Goal: Task Accomplishment & Management: Manage account settings

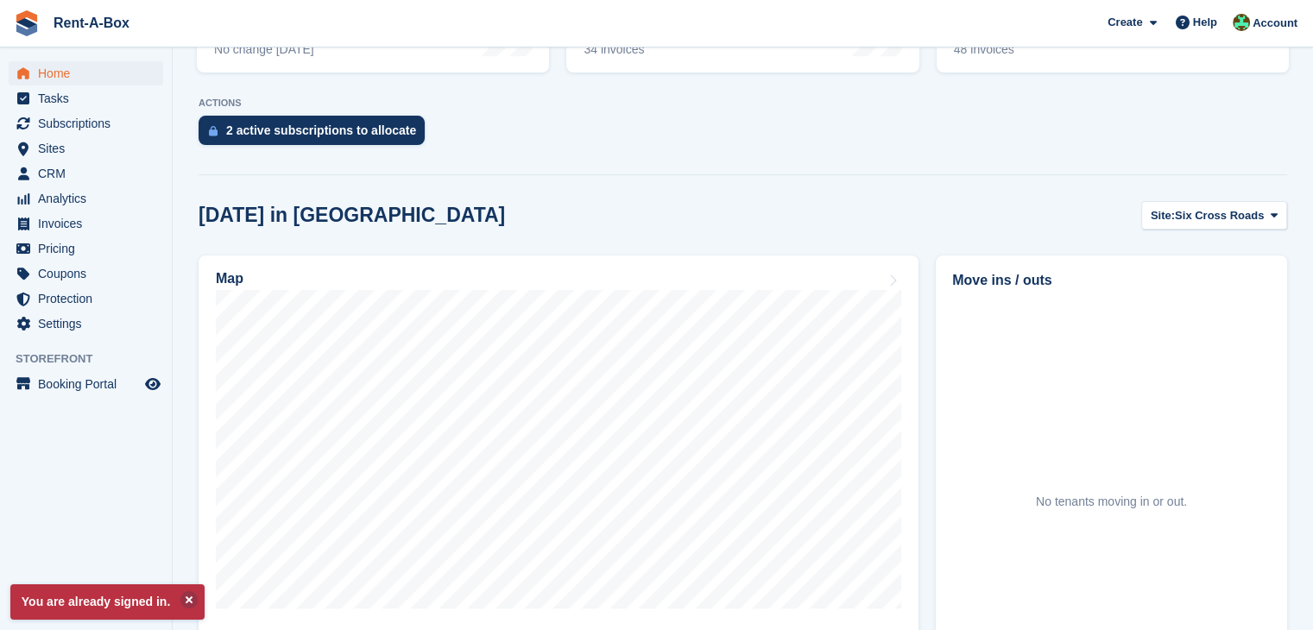
scroll to position [355, 0]
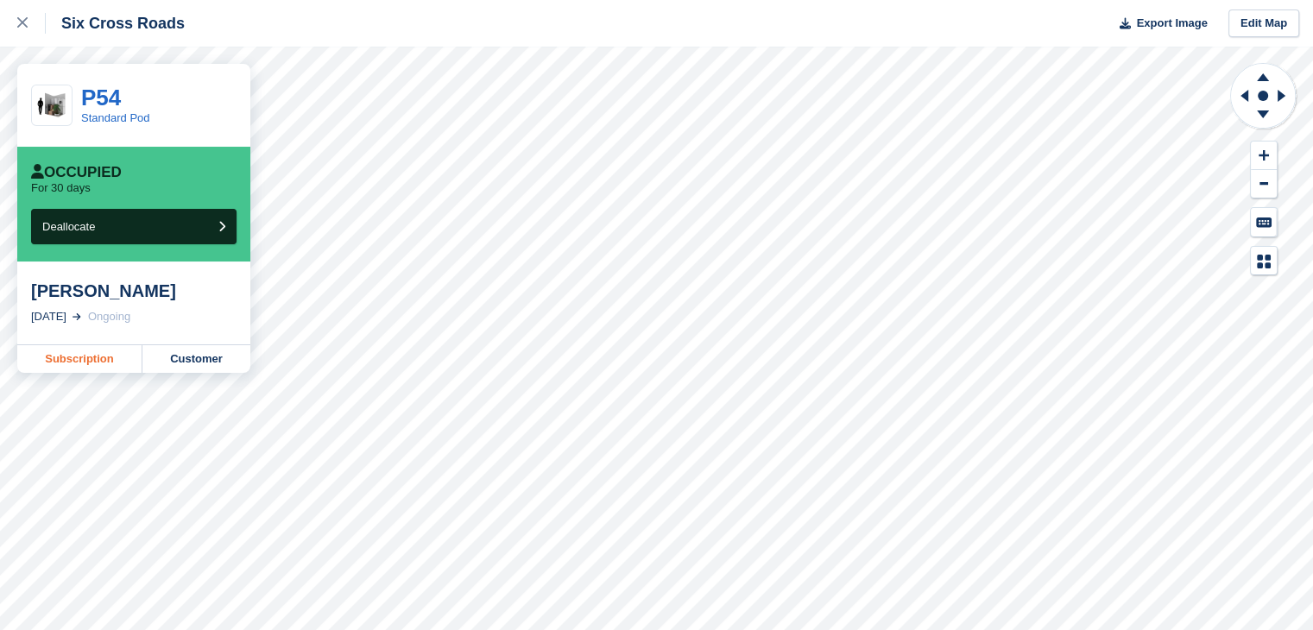
click at [70, 362] on link "Subscription" at bounding box center [79, 359] width 125 height 28
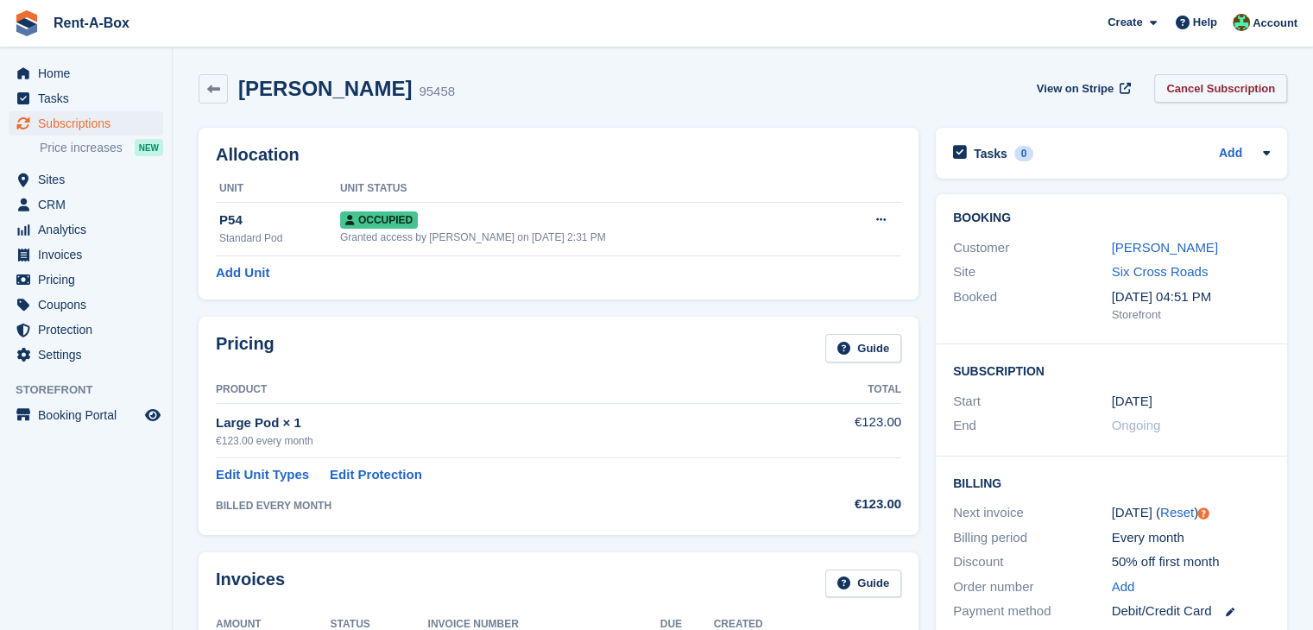
click at [1220, 91] on link "Cancel Subscription" at bounding box center [1220, 88] width 133 height 28
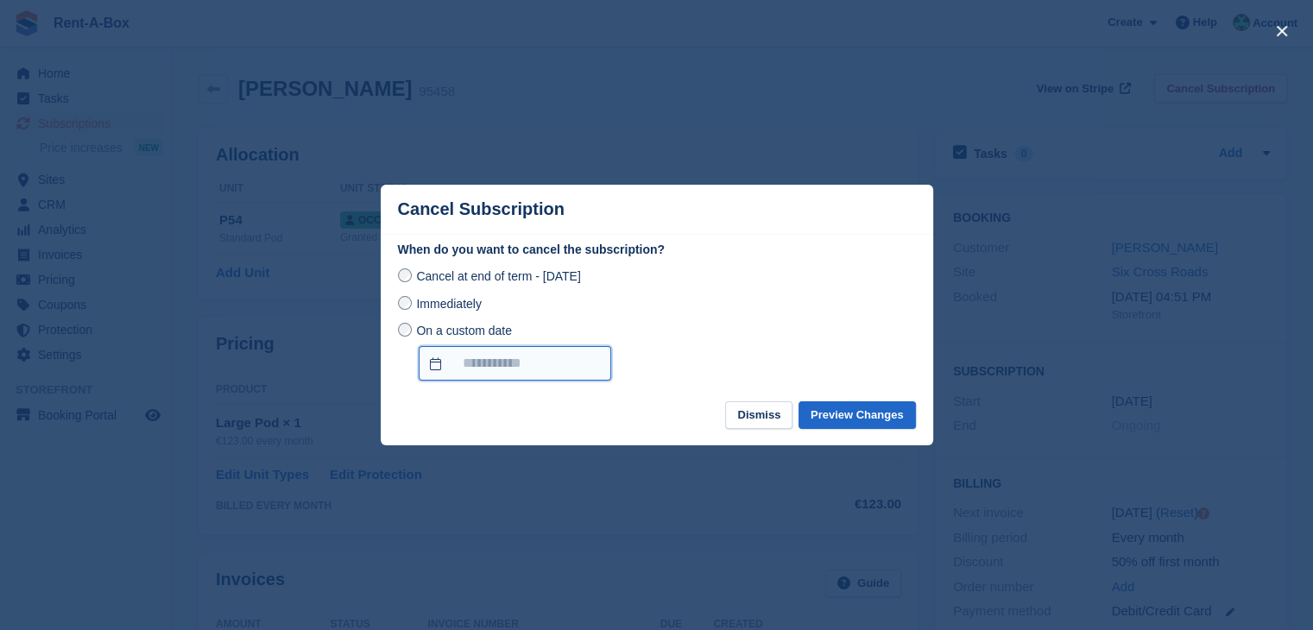
click at [492, 362] on input "On a custom date" at bounding box center [515, 363] width 192 height 35
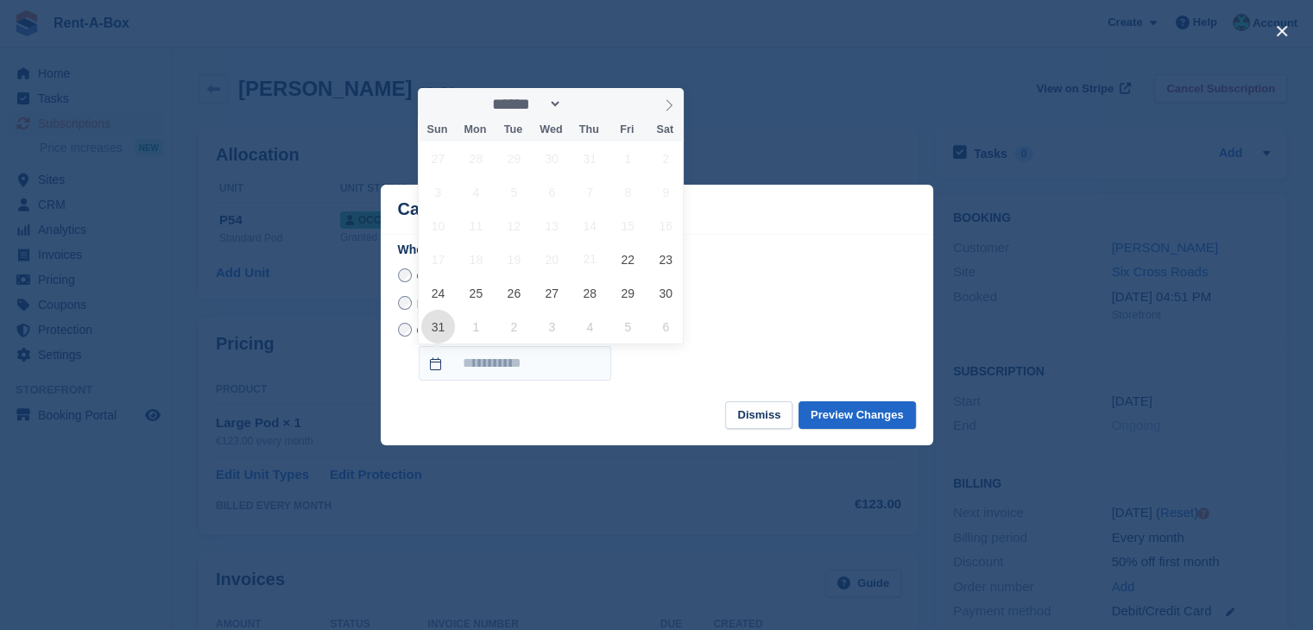
click at [440, 324] on span "31" at bounding box center [438, 327] width 34 height 34
type input "**********"
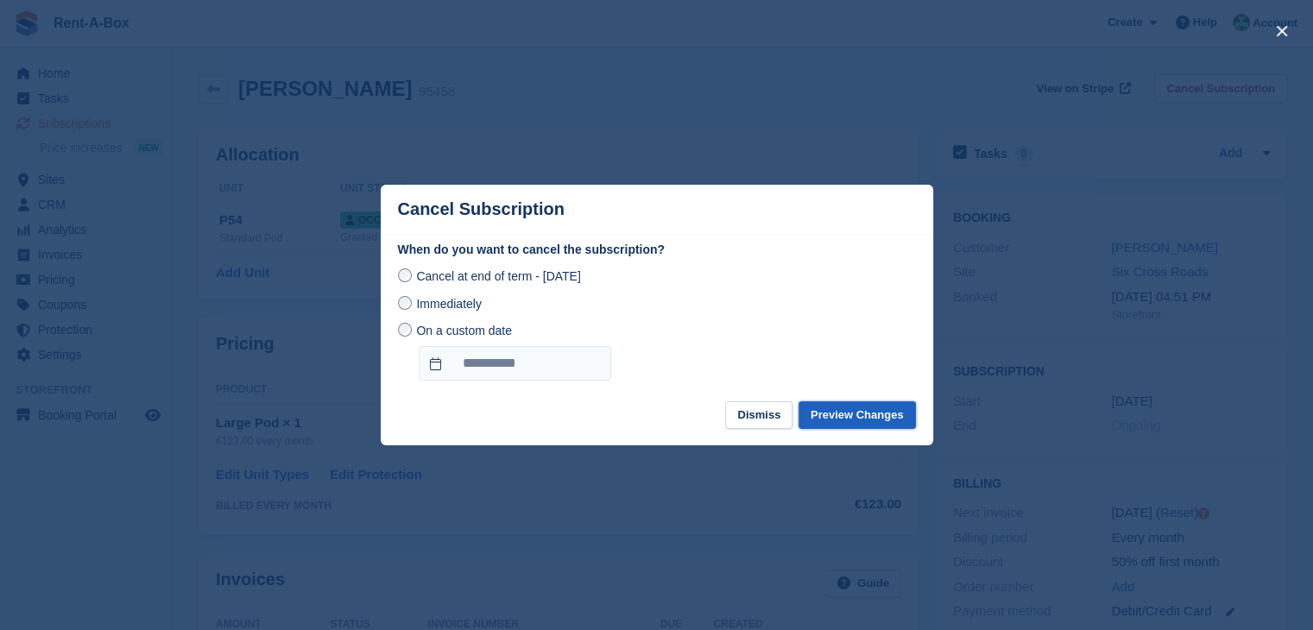
click at [838, 412] on button "Preview Changes" at bounding box center [856, 415] width 117 height 28
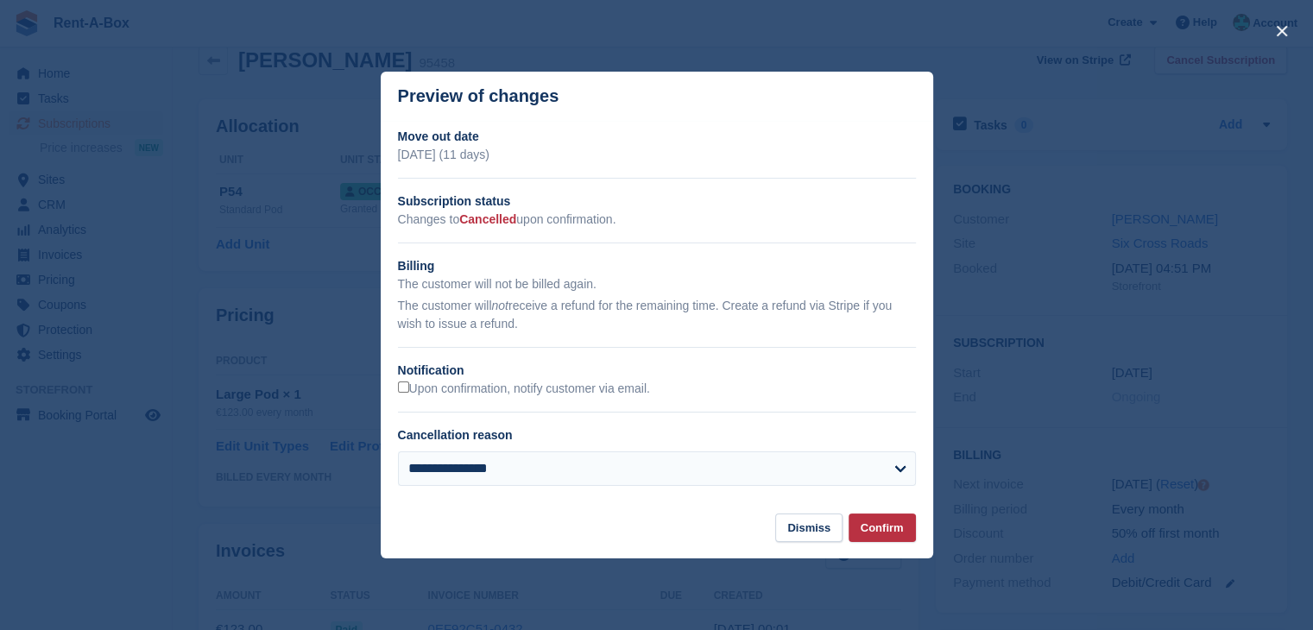
scroll to position [29, 0]
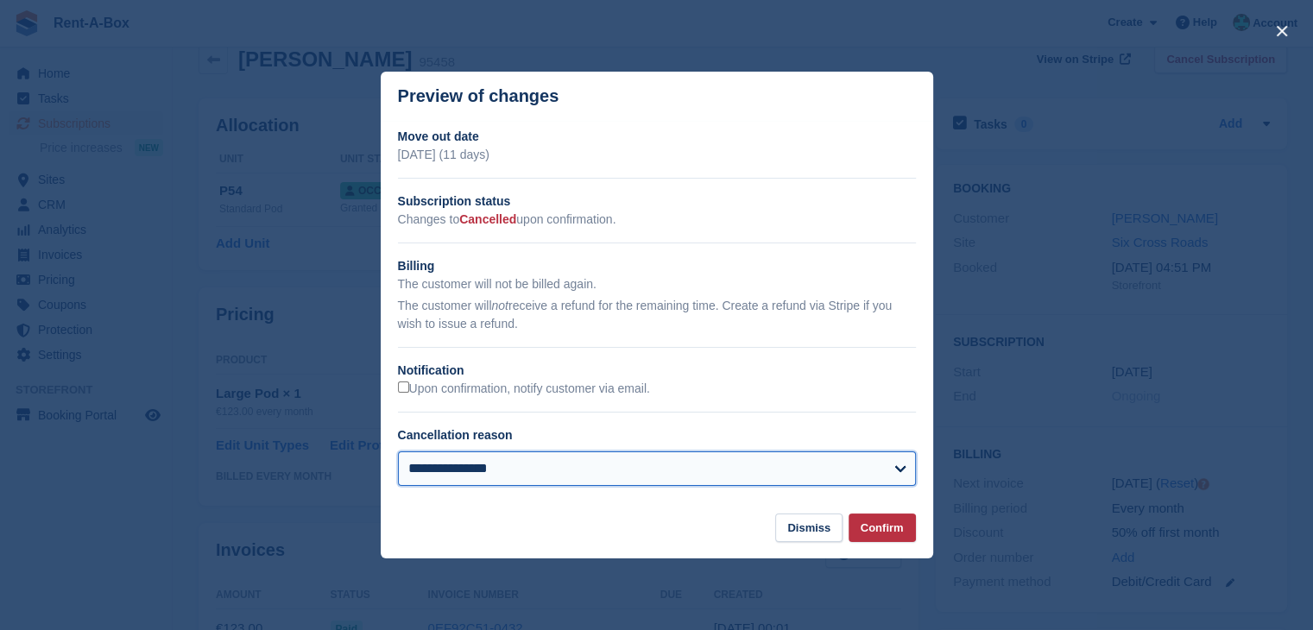
click at [562, 475] on select "**********" at bounding box center [657, 468] width 518 height 35
select select
click at [398, 452] on select "**********" at bounding box center [657, 468] width 518 height 35
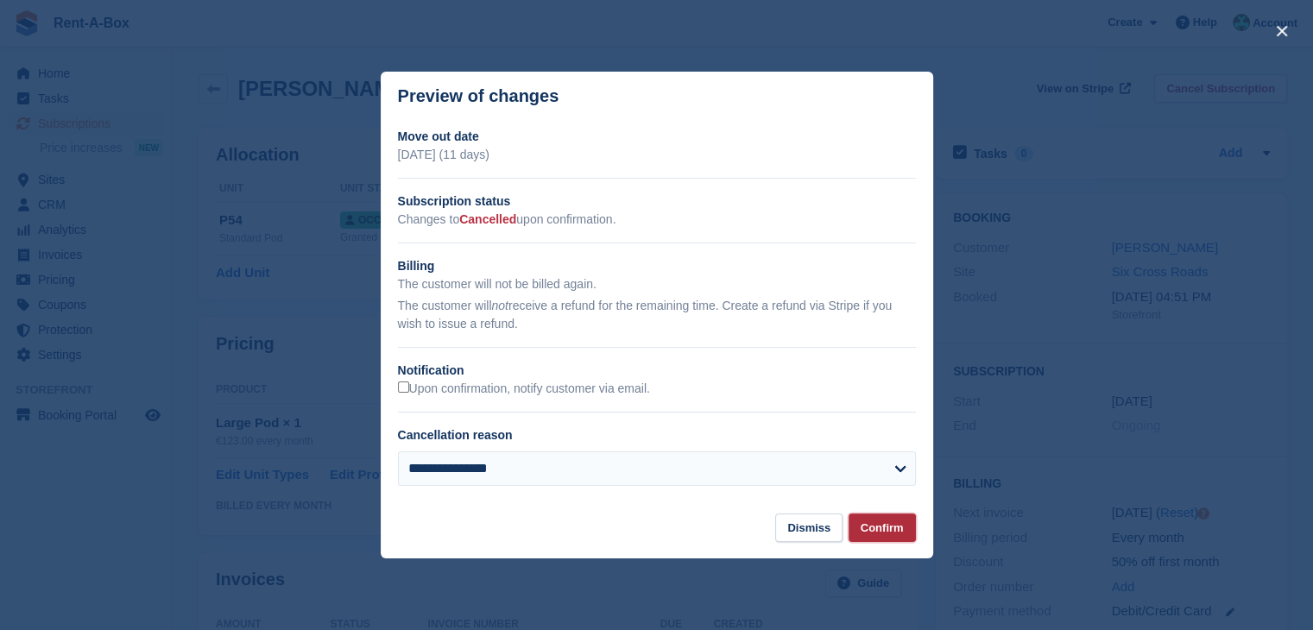
click at [891, 525] on button "Confirm" at bounding box center [881, 528] width 67 height 28
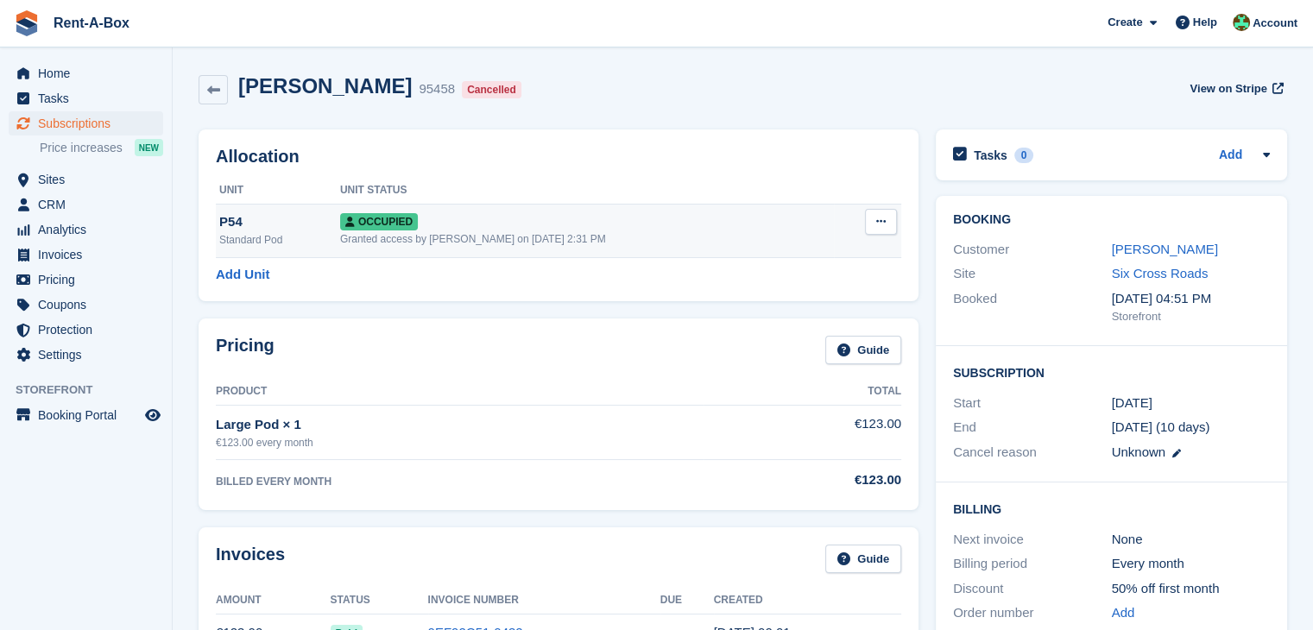
click at [742, 225] on div "Occupied" at bounding box center [587, 221] width 494 height 18
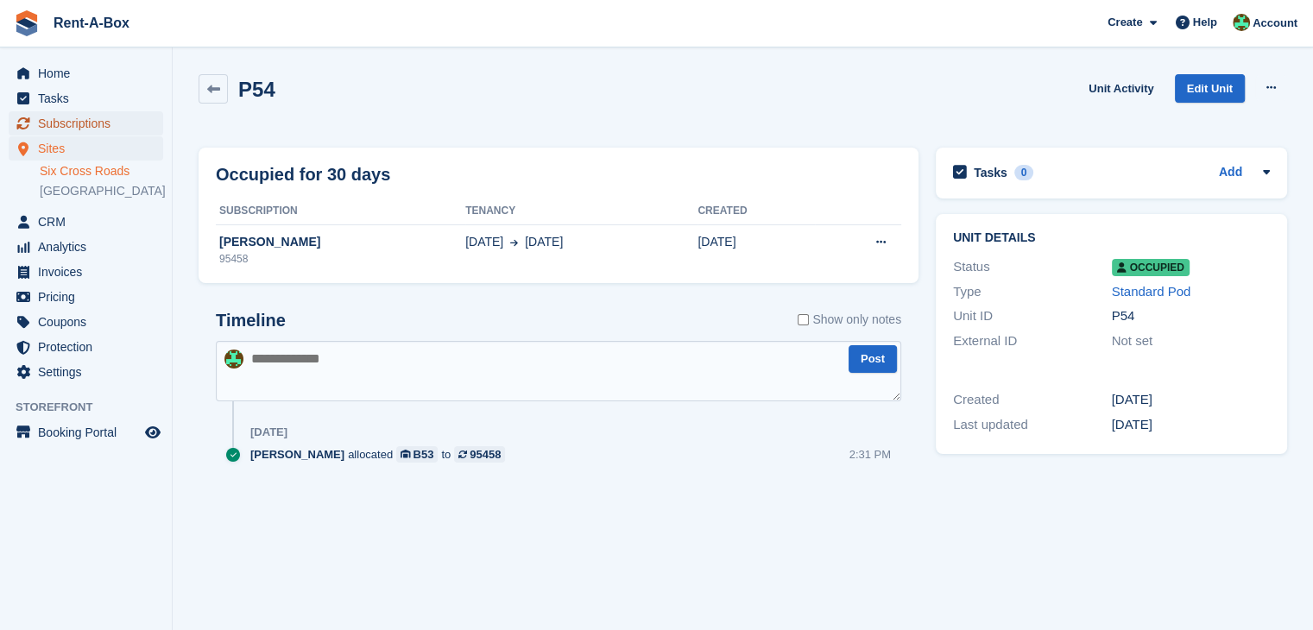
click at [88, 117] on span "Subscriptions" at bounding box center [90, 123] width 104 height 24
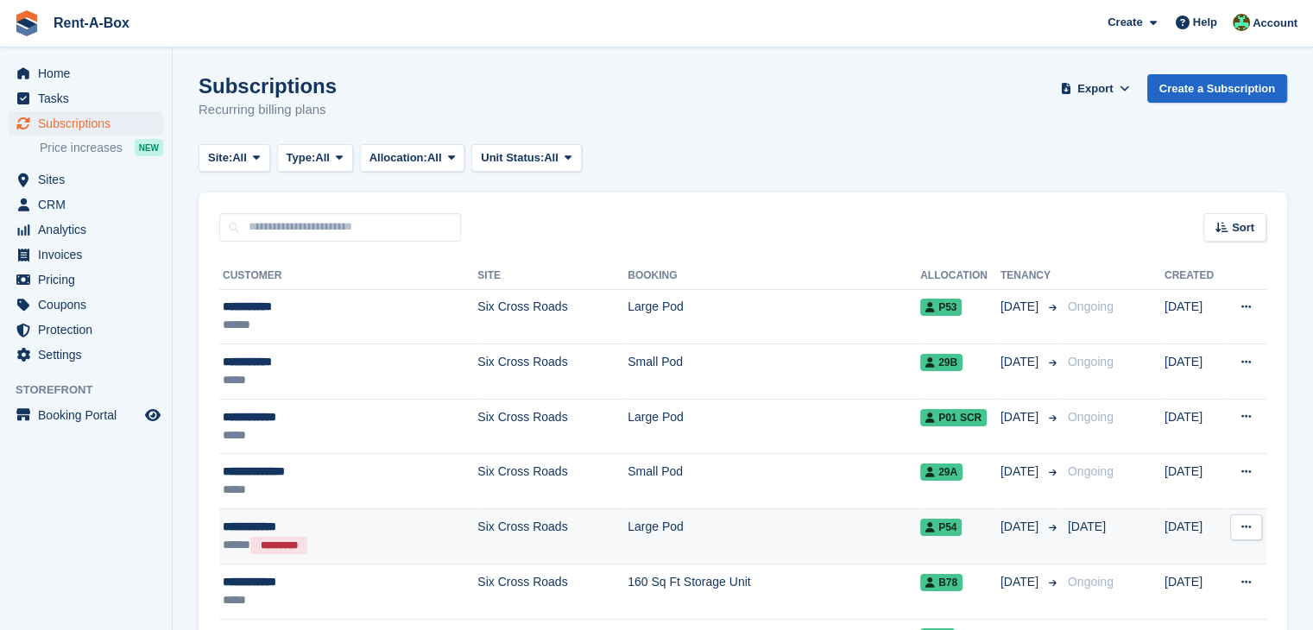
click at [384, 536] on div "***** *********" at bounding box center [329, 545] width 213 height 18
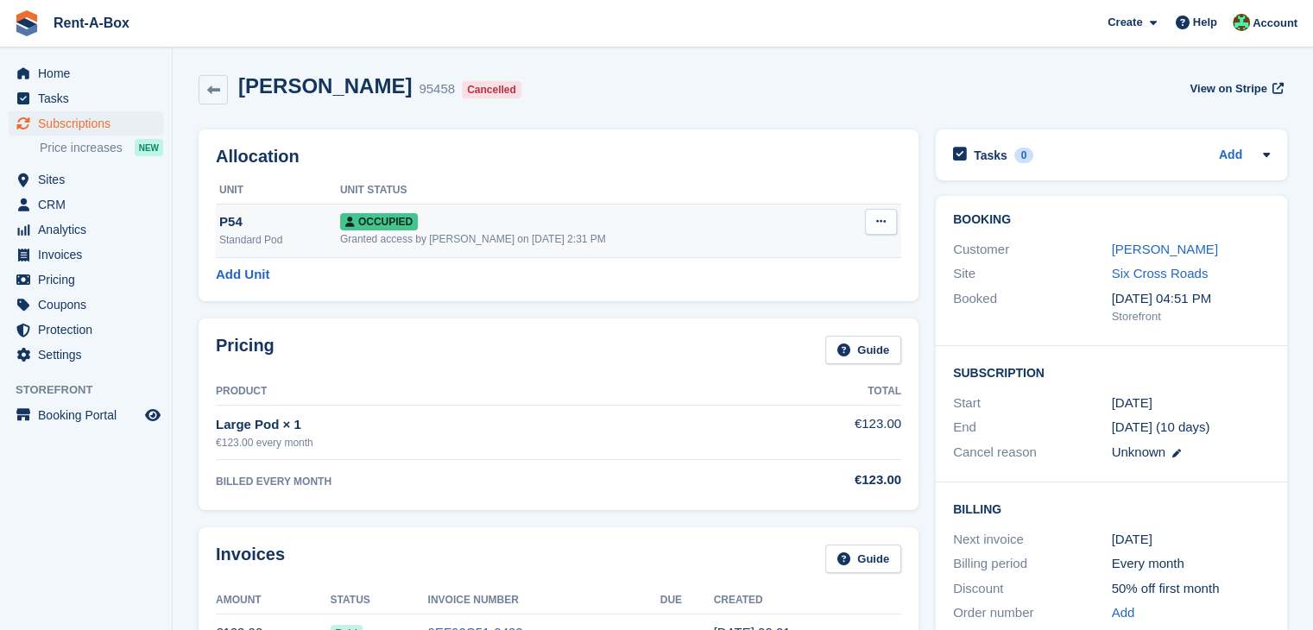
drag, startPoint x: 901, startPoint y: 217, endPoint x: 860, endPoint y: 218, distance: 41.5
click at [897, 217] on div "Allocation Unit Unit Status P54 Standard Pod Occupied Granted access by Conor O…" at bounding box center [559, 215] width 720 height 172
drag, startPoint x: 860, startPoint y: 218, endPoint x: 887, endPoint y: 218, distance: 27.6
click at [861, 218] on td "Overlock Repossess Deallocate" at bounding box center [867, 231] width 67 height 54
click at [887, 218] on button at bounding box center [881, 222] width 32 height 26
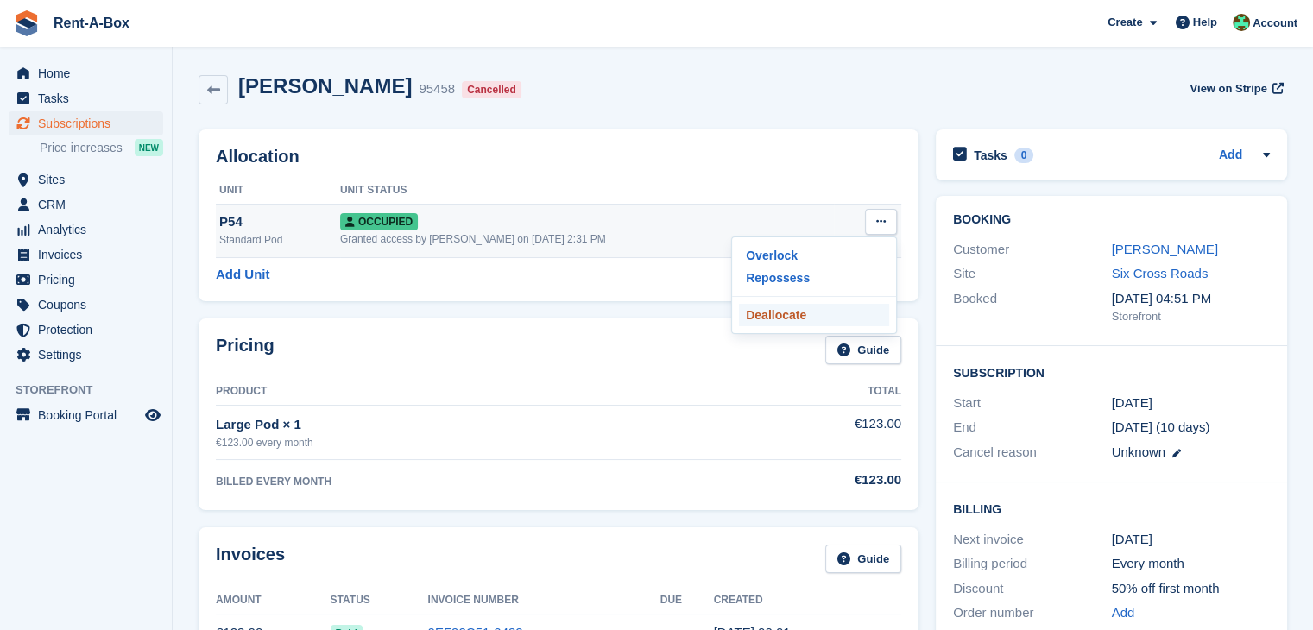
click at [792, 310] on p "Deallocate" at bounding box center [814, 315] width 150 height 22
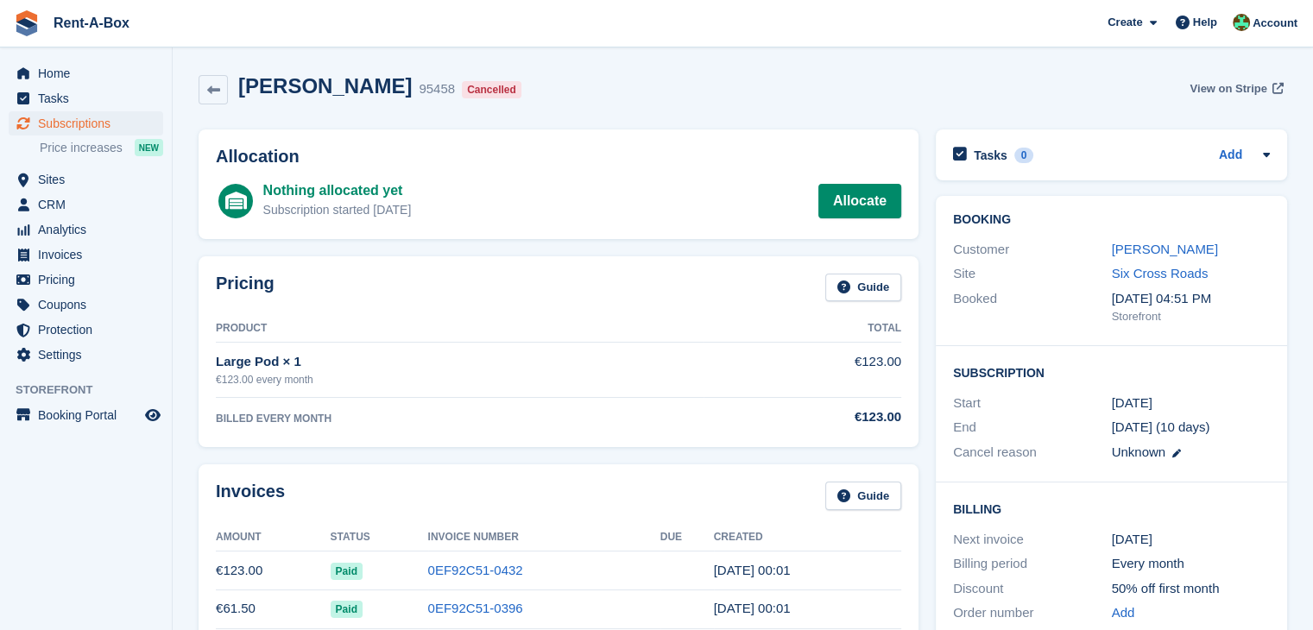
click at [1237, 90] on span "View on Stripe" at bounding box center [1227, 88] width 77 height 17
